Goal: Information Seeking & Learning: Learn about a topic

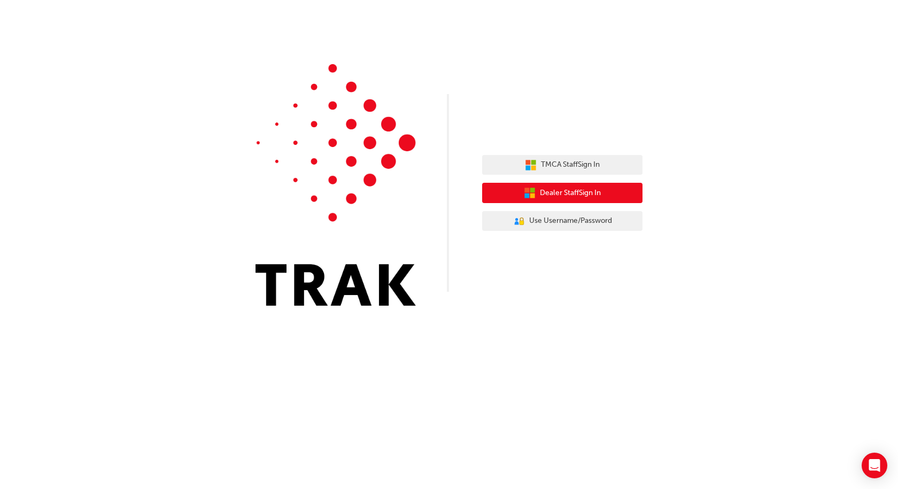
click at [582, 193] on span "Dealer Staff Sign In" at bounding box center [570, 193] width 61 height 12
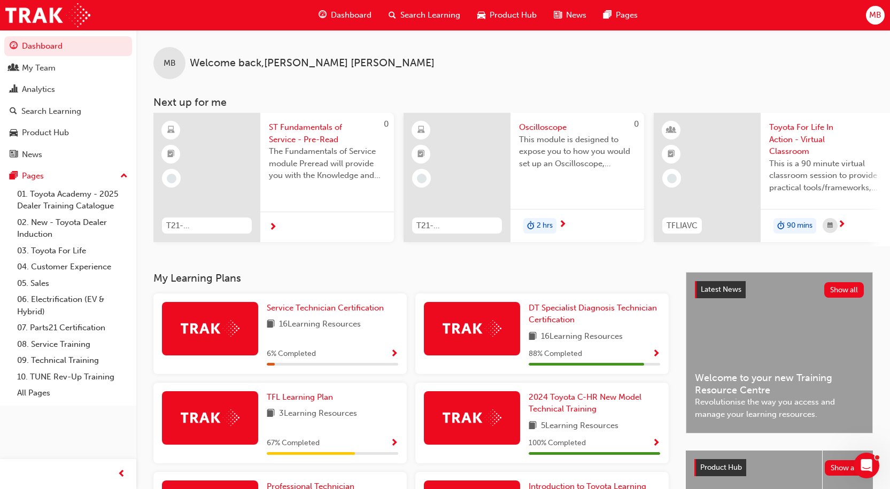
click at [414, 12] on span "Search Learning" at bounding box center [430, 15] width 60 height 12
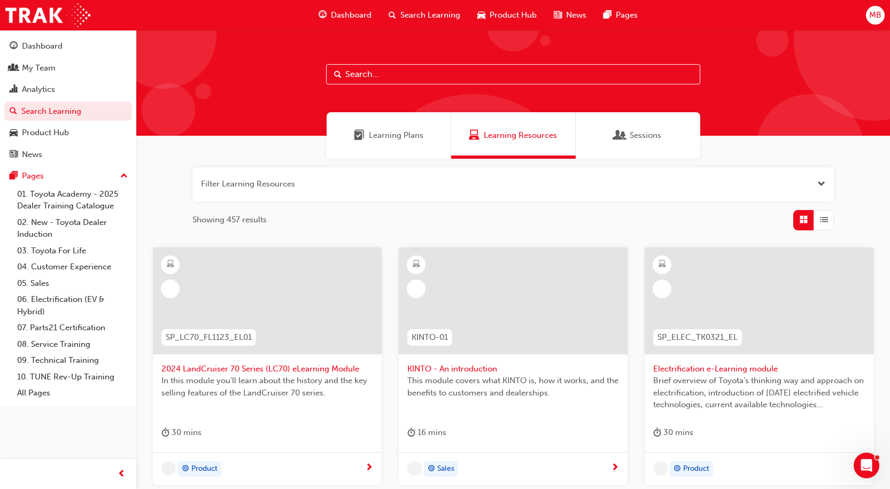
click at [399, 72] on input "text" at bounding box center [513, 74] width 374 height 20
paste input "ACLSERVICE"
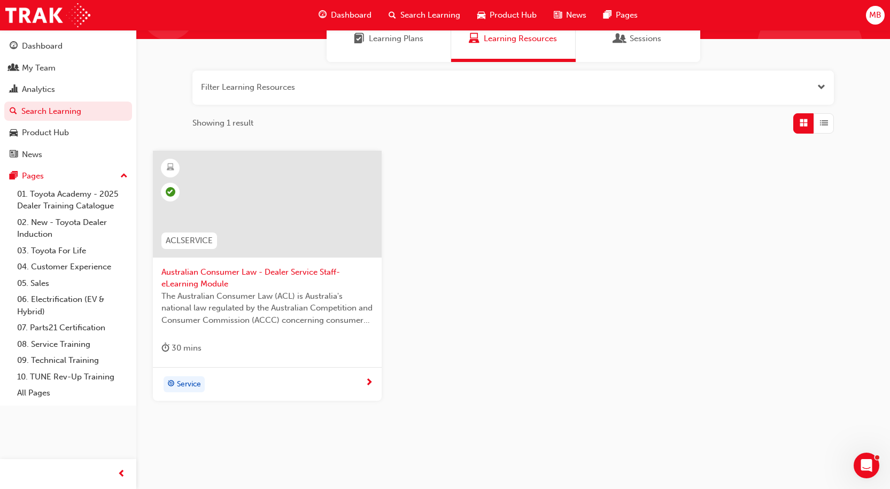
scroll to position [107, 0]
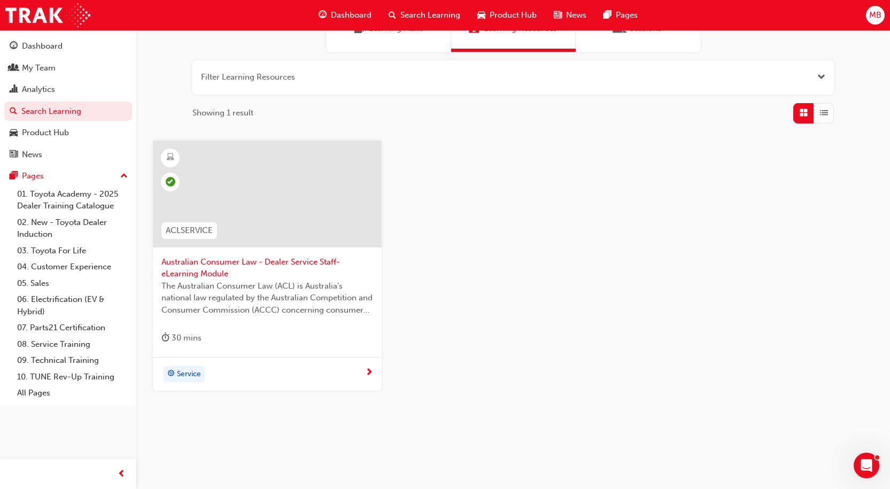
type input "ACLSERVICE"
click at [206, 268] on span "Australian Consumer Law - Dealer Service Staff- eLearning Module" at bounding box center [267, 268] width 212 height 24
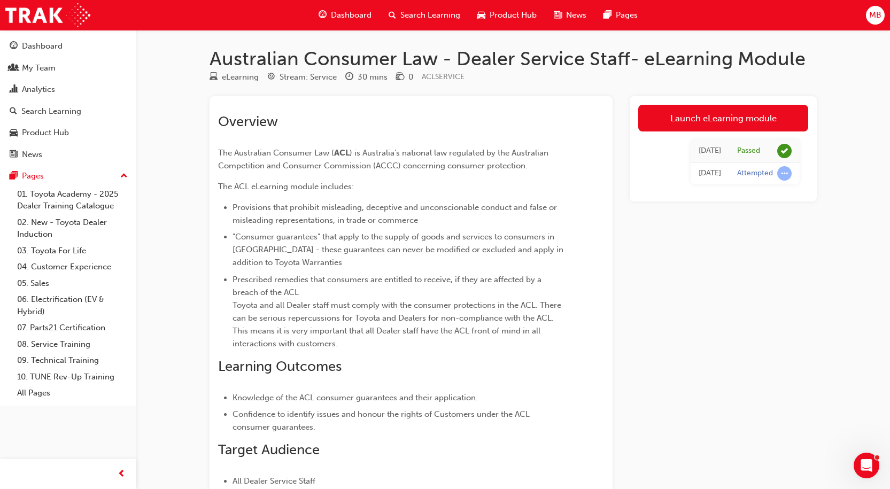
click at [425, 11] on span "Search Learning" at bounding box center [430, 15] width 60 height 12
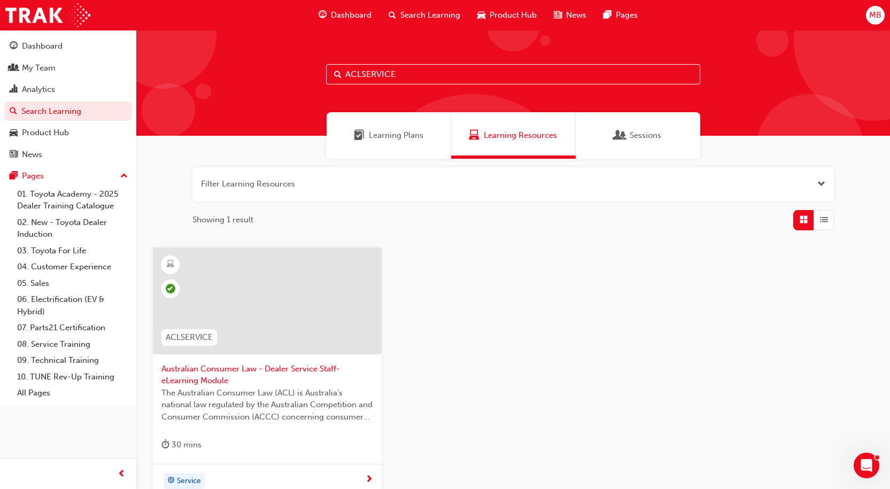
click at [404, 73] on input "ACLSERVICE" at bounding box center [513, 74] width 374 height 20
type input "A"
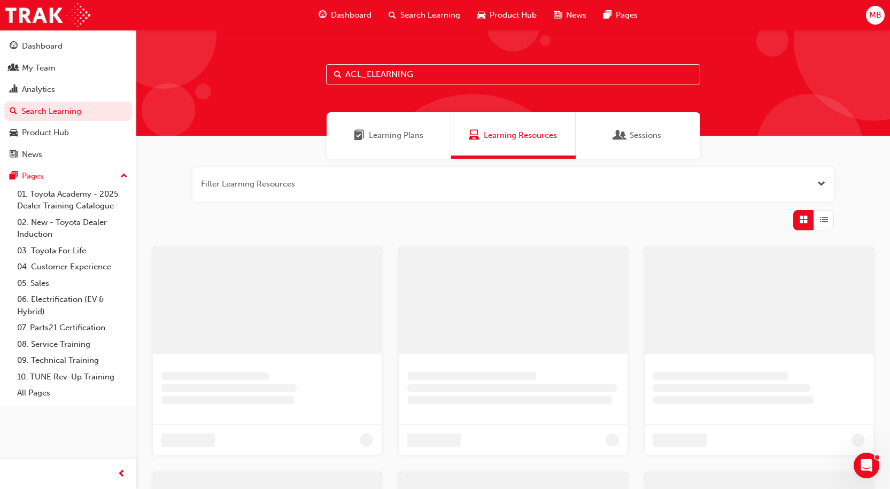
type input "ACL_ELEARNING"
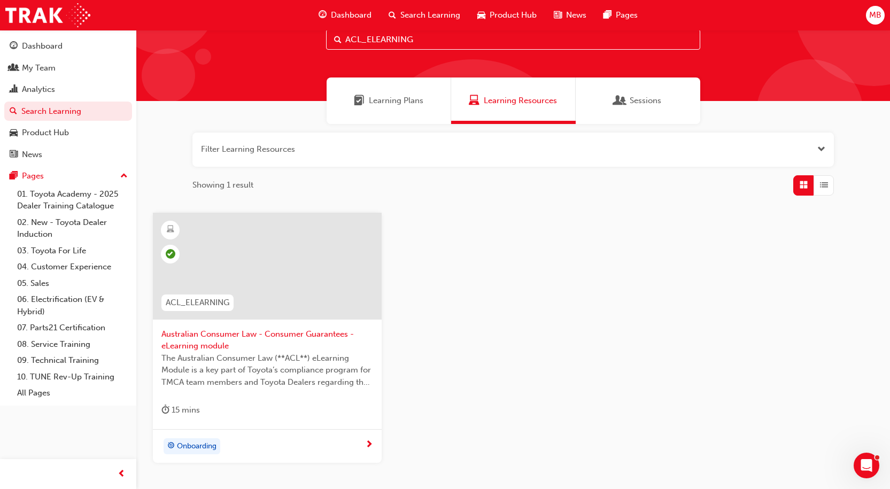
scroll to position [53, 0]
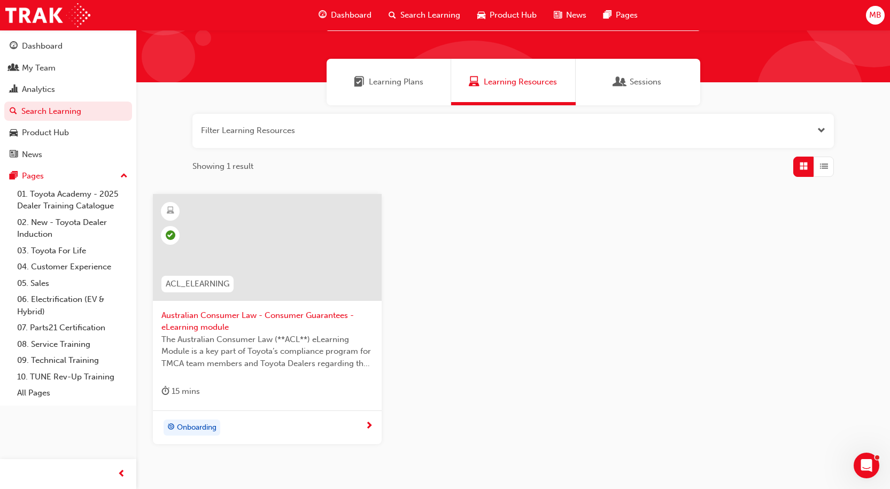
click at [212, 316] on span "Australian Consumer Law - Consumer Guarantees - eLearning module" at bounding box center [267, 321] width 212 height 24
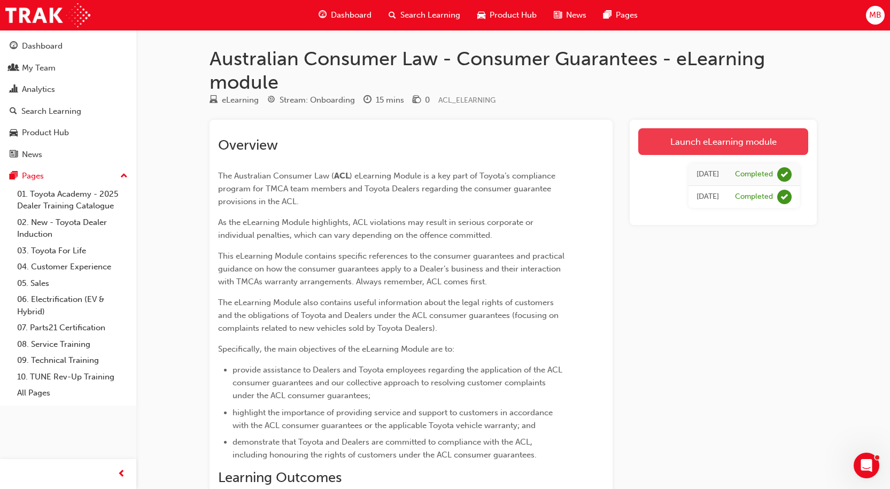
click at [716, 138] on link "Launch eLearning module" at bounding box center [723, 141] width 170 height 27
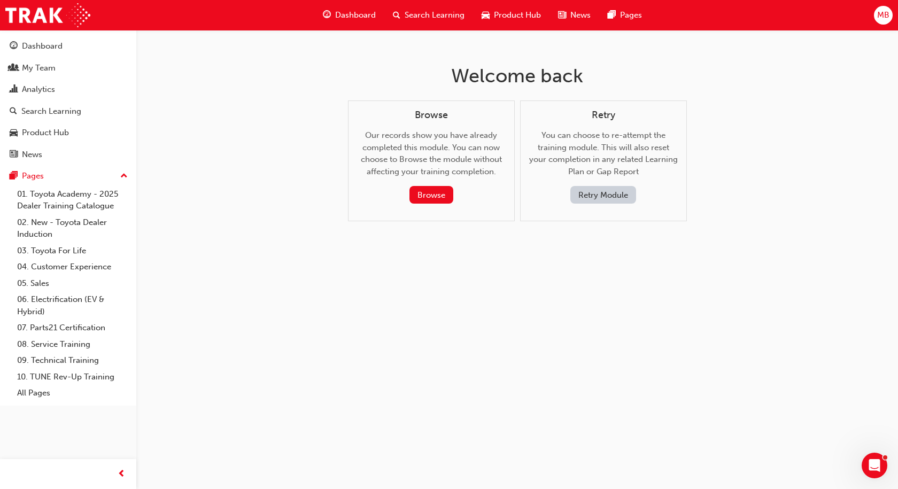
click at [601, 196] on button "Retry Module" at bounding box center [603, 195] width 66 height 18
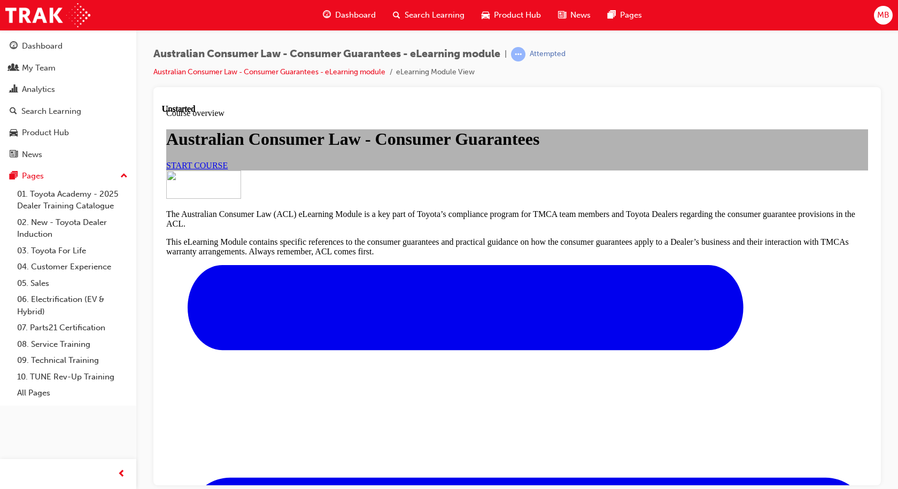
scroll to position [130, 0]
click at [228, 162] on link "START COURSE" at bounding box center [196, 164] width 61 height 9
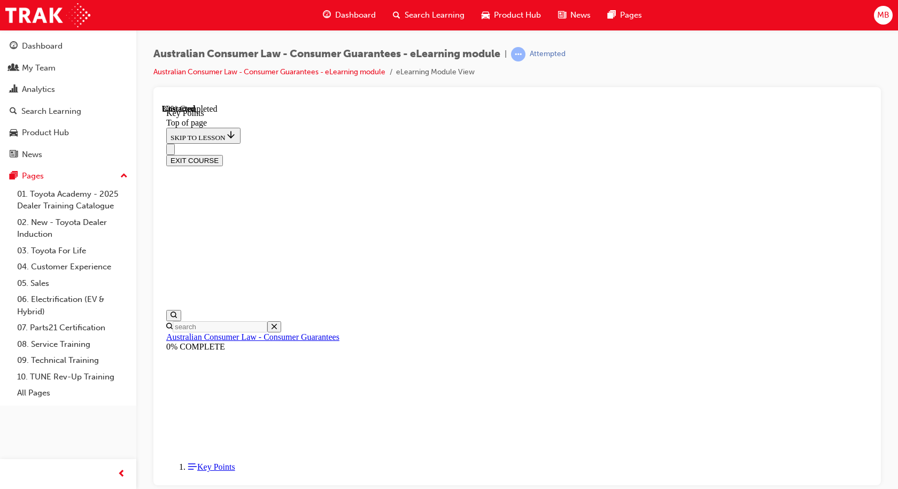
scroll to position [466, 0]
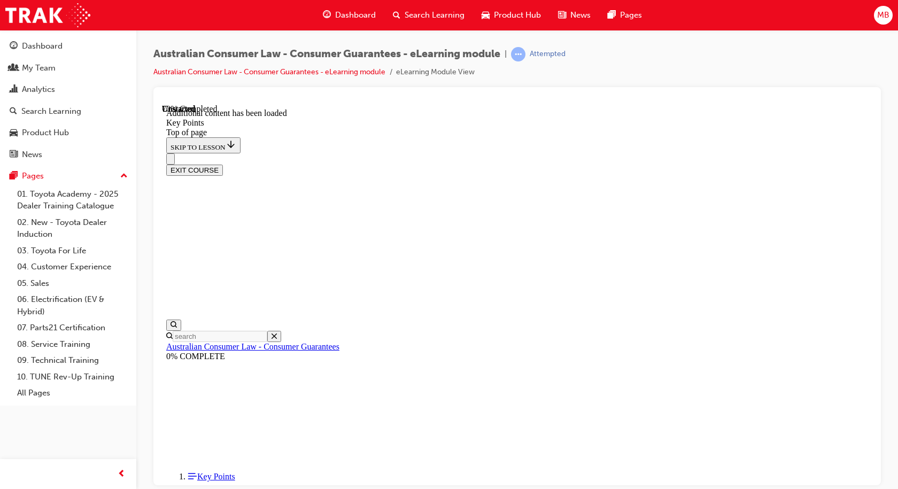
scroll to position [1391, 0]
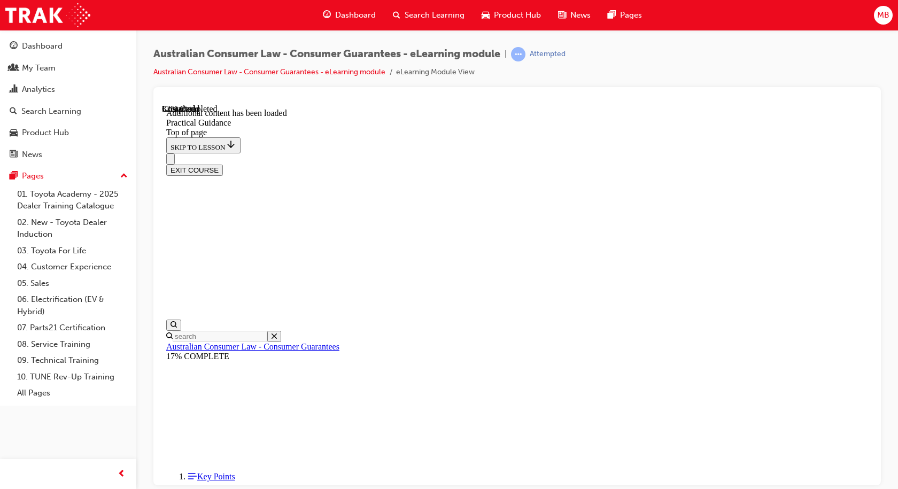
scroll to position [678, 0]
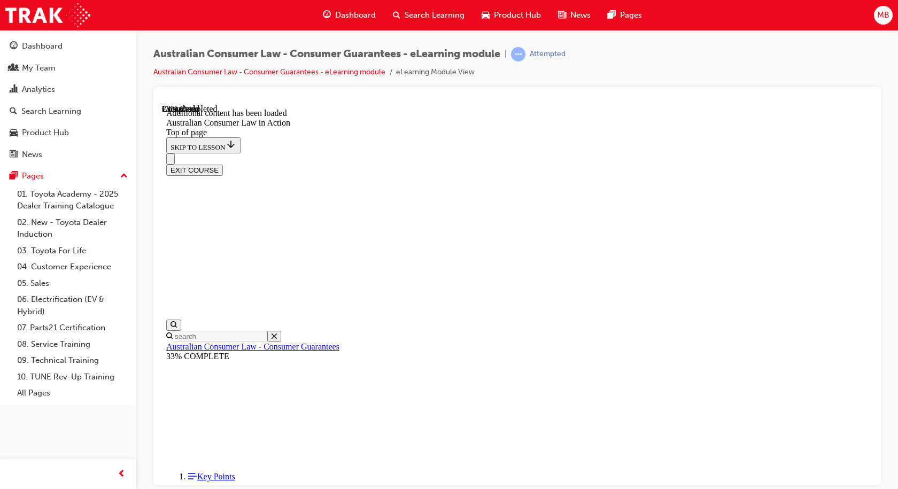
scroll to position [577, 0]
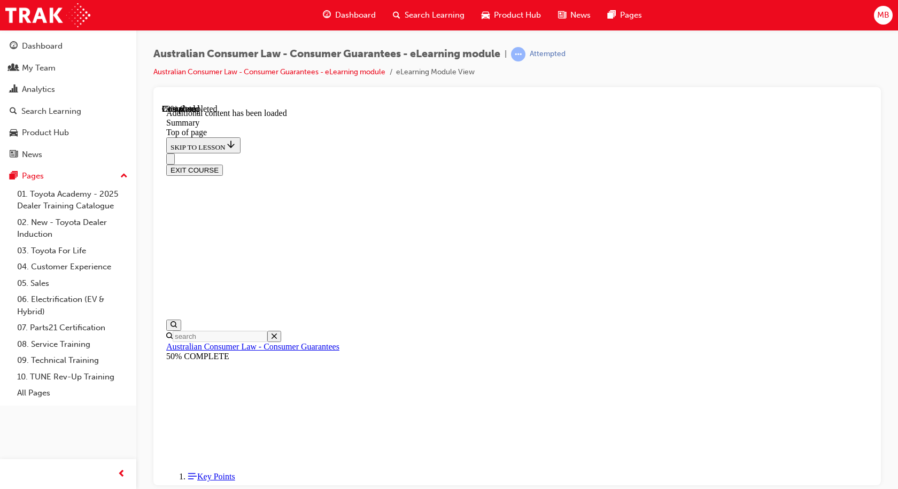
scroll to position [342, 0]
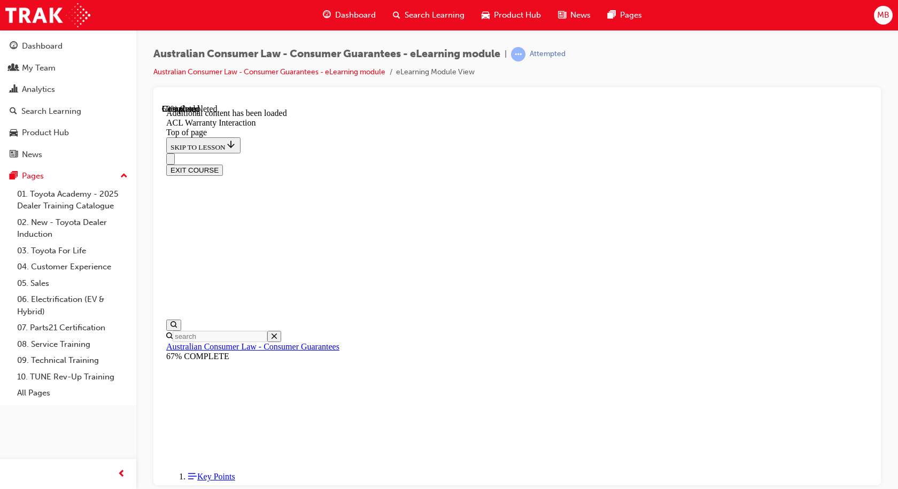
scroll to position [645, 0]
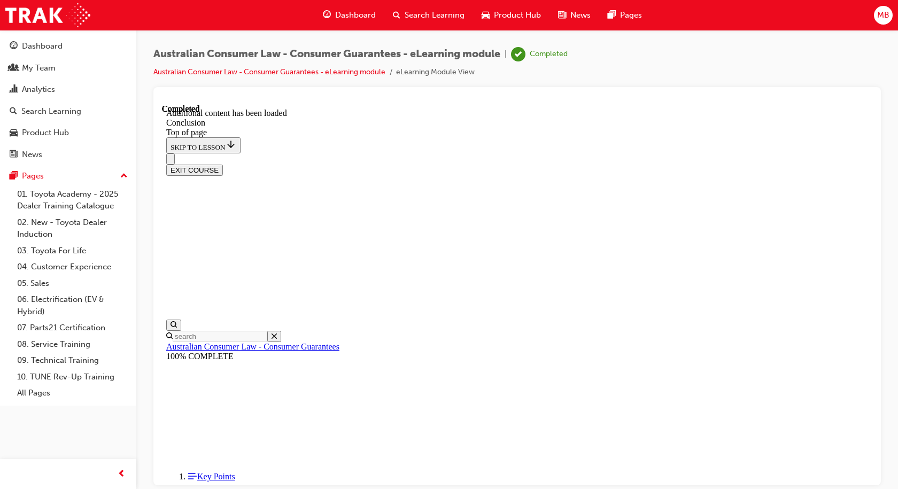
click at [223, 164] on button "EXIT COURSE" at bounding box center [194, 169] width 57 height 11
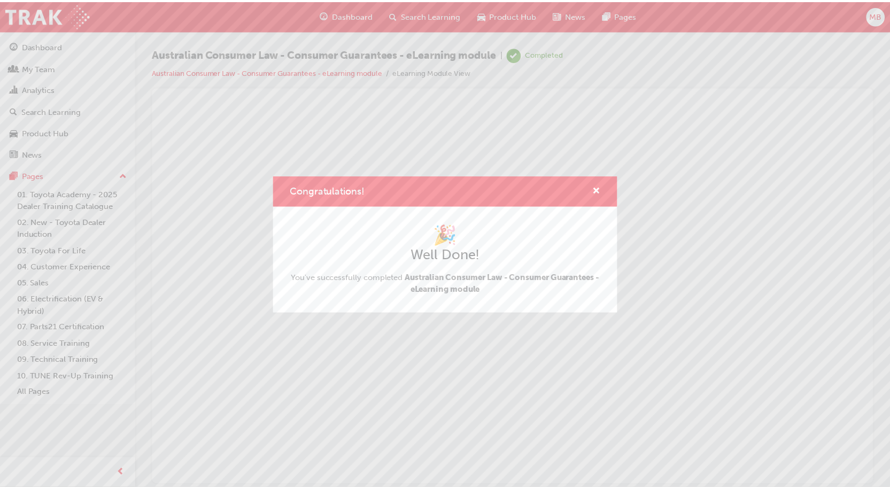
scroll to position [0, 0]
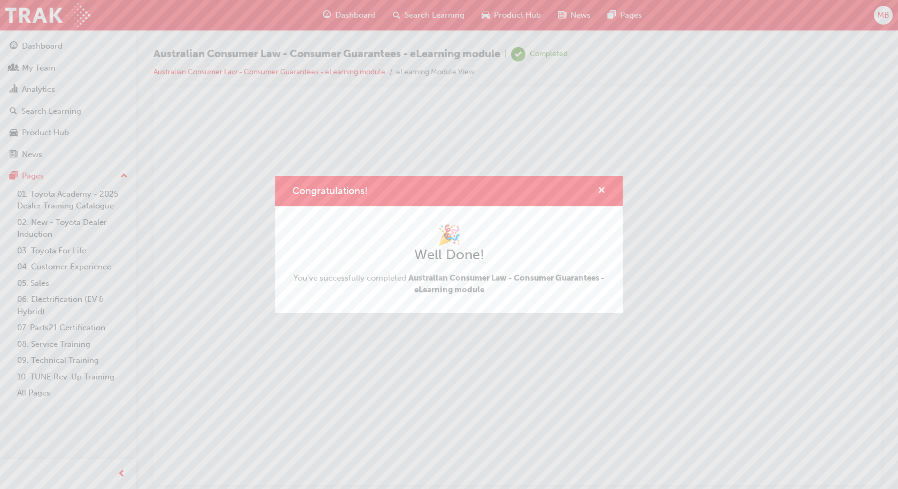
drag, startPoint x: 599, startPoint y: 189, endPoint x: 437, endPoint y: 87, distance: 191.5
click at [599, 189] on span "cross-icon" at bounding box center [602, 192] width 8 height 10
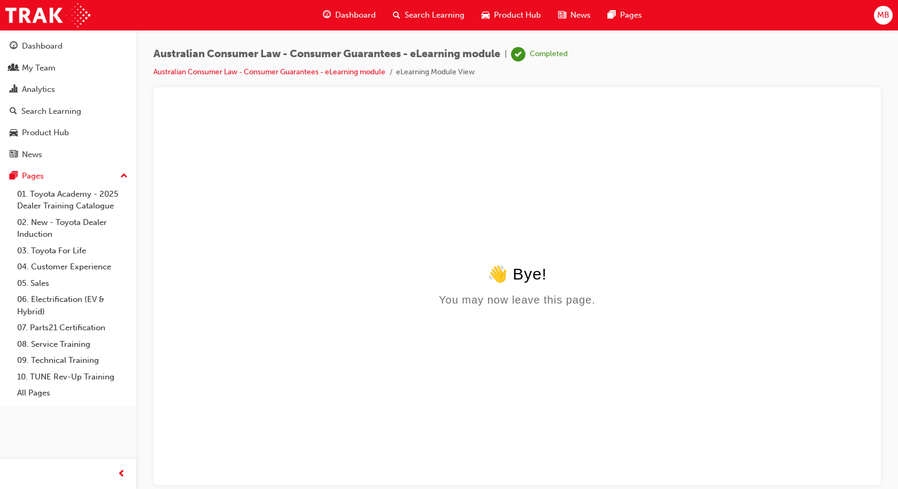
click at [446, 15] on span "Search Learning" at bounding box center [435, 15] width 60 height 12
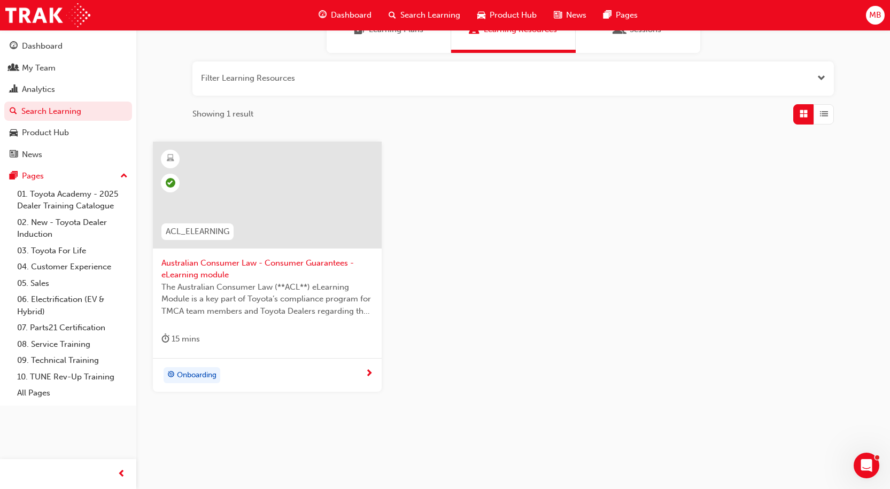
scroll to position [107, 0]
click at [274, 264] on span "Australian Consumer Law - Consumer Guarantees - eLearning module" at bounding box center [267, 268] width 212 height 24
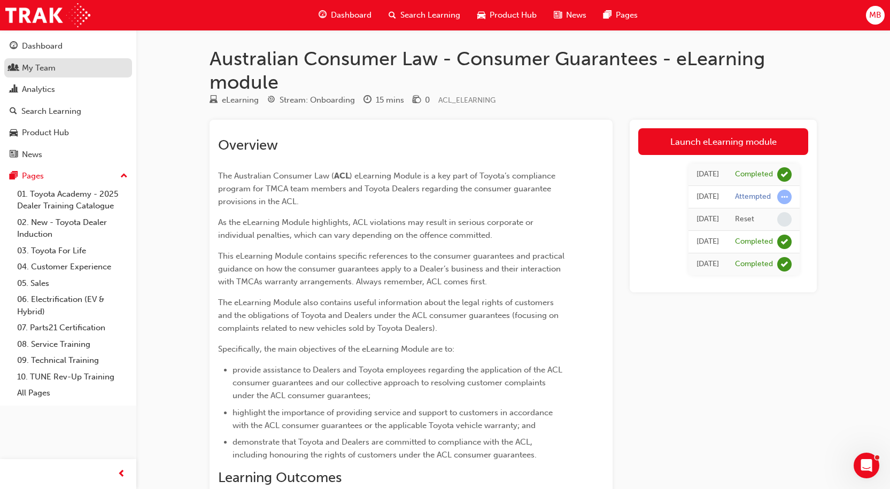
click at [42, 70] on div "My Team" at bounding box center [39, 68] width 34 height 12
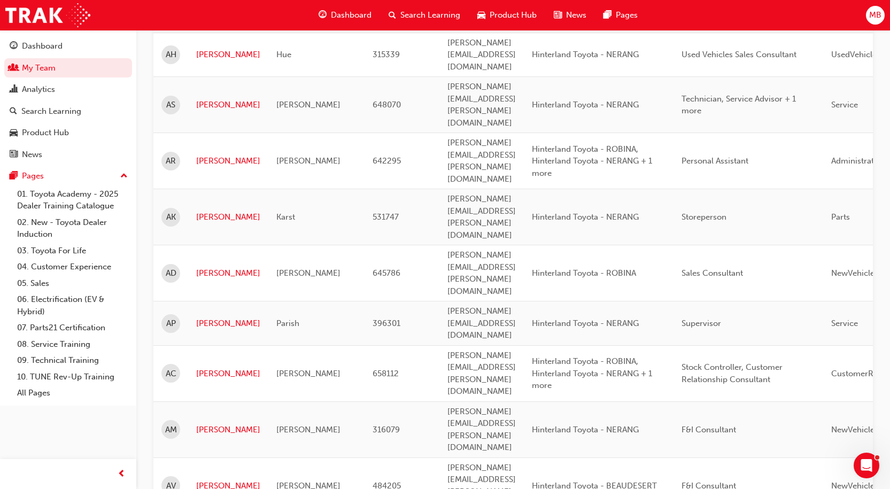
scroll to position [267, 0]
